Goal: Navigation & Orientation: Find specific page/section

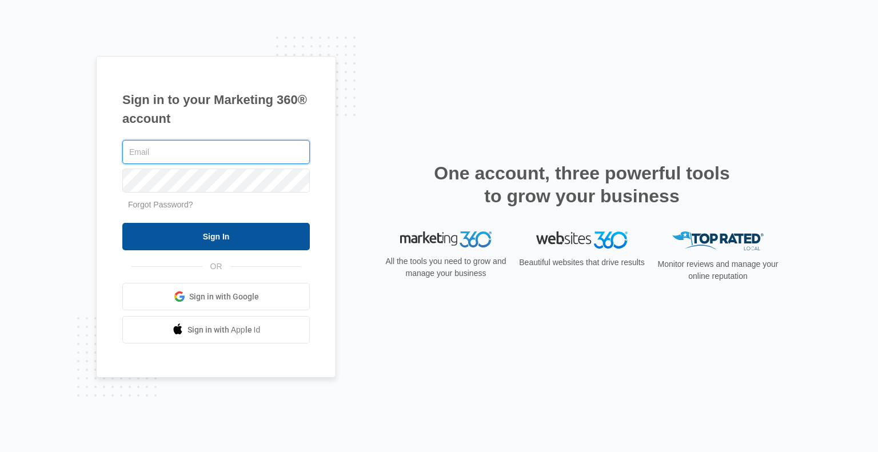
type input "kathleen@kkeeganrealty.com"
click at [209, 237] on input "Sign In" at bounding box center [215, 236] width 187 height 27
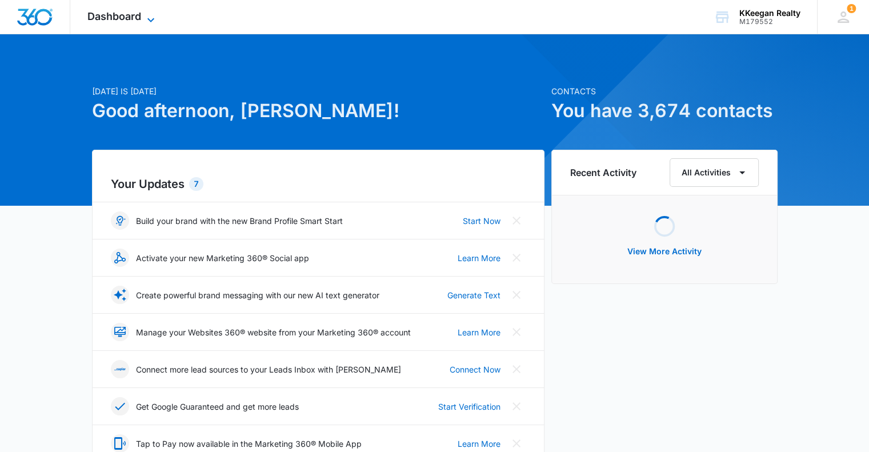
click at [129, 15] on span "Dashboard" at bounding box center [114, 16] width 54 height 12
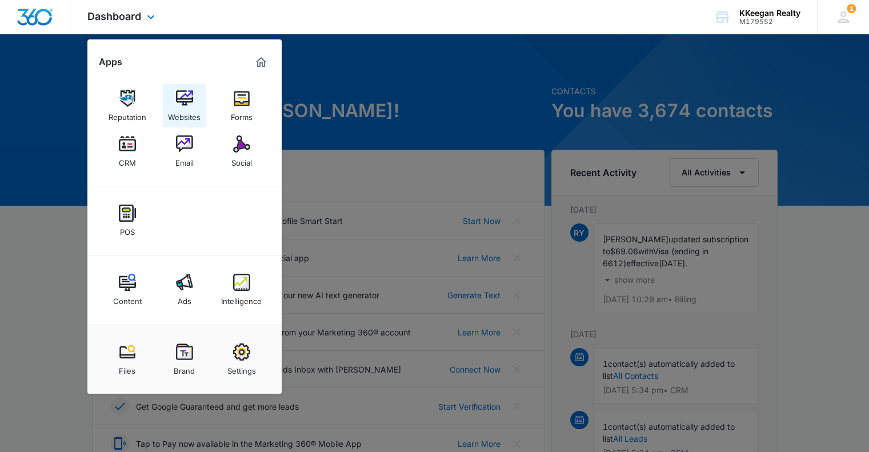
click at [179, 101] on img at bounding box center [184, 98] width 17 height 17
